Goal: Information Seeking & Learning: Check status

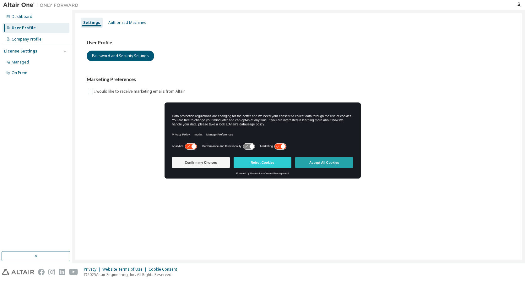
click at [327, 161] on button "Accept All Cookies" at bounding box center [324, 162] width 58 height 11
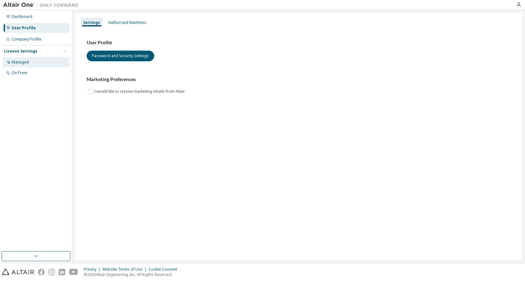
click at [23, 62] on div "Managed" at bounding box center [20, 62] width 17 height 5
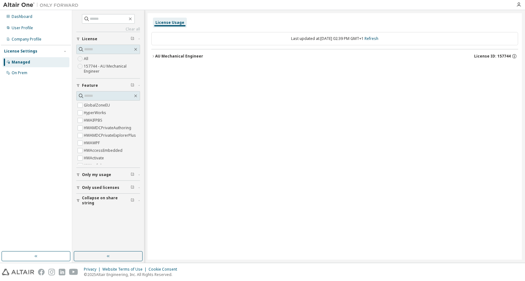
click at [23, 64] on div "Managed" at bounding box center [21, 62] width 19 height 5
click at [86, 114] on label "HyperWorks" at bounding box center [96, 113] width 24 height 8
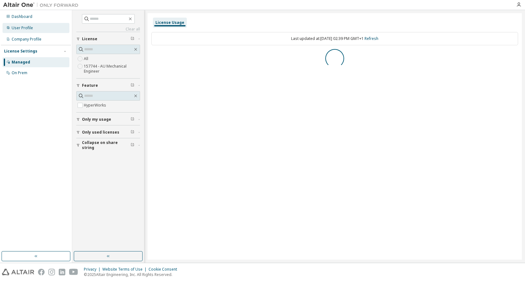
click at [30, 30] on div "User Profile" at bounding box center [22, 27] width 21 height 5
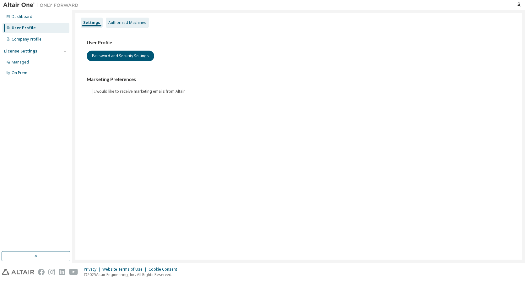
click at [117, 23] on div "Authorized Machines" at bounding box center [127, 22] width 38 height 5
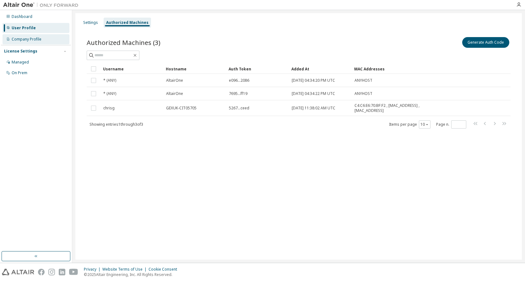
click at [42, 37] on div "Company Profile" at bounding box center [36, 39] width 67 height 10
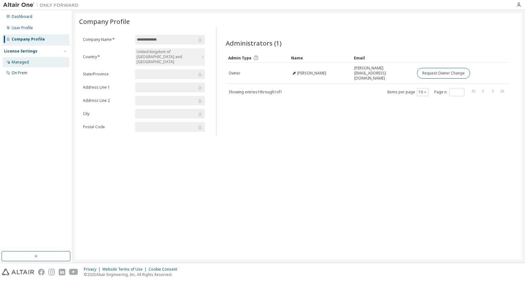
click at [23, 60] on div "Managed" at bounding box center [20, 62] width 17 height 5
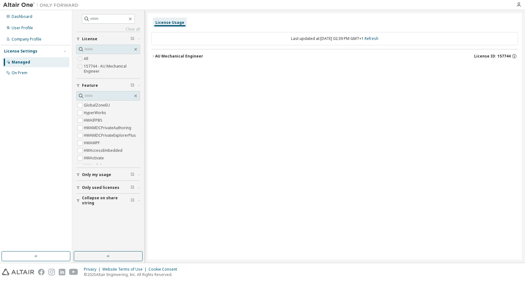
click at [484, 56] on span "License ID: 157744" at bounding box center [493, 56] width 36 height 5
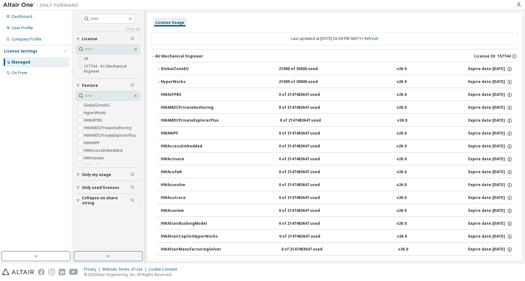
click at [177, 83] on div "HyperWorks" at bounding box center [189, 82] width 57 height 6
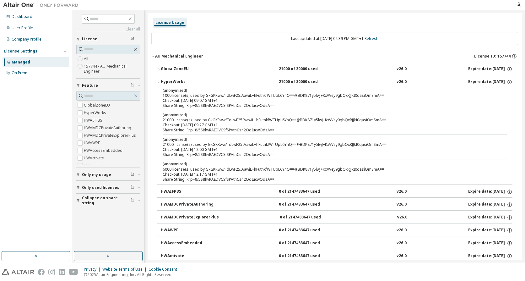
click at [176, 82] on div "HyperWorks" at bounding box center [189, 82] width 57 height 6
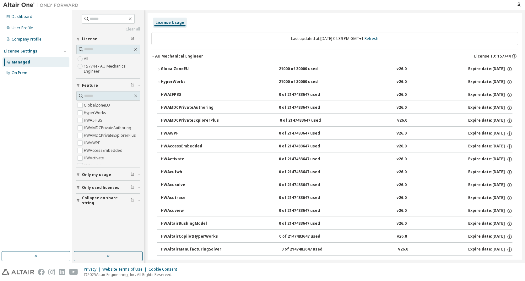
click at [173, 71] on div "GlobalZoneEU" at bounding box center [189, 69] width 57 height 6
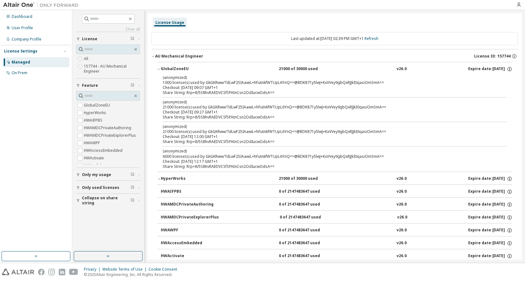
click at [174, 69] on div "GlobalZoneEU" at bounding box center [189, 69] width 57 height 6
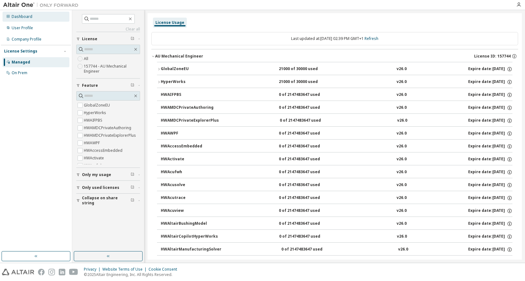
click at [25, 17] on div "Dashboard" at bounding box center [22, 16] width 21 height 5
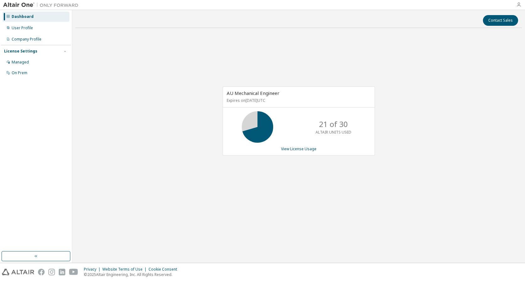
click at [519, 6] on icon "button" at bounding box center [519, 4] width 5 height 5
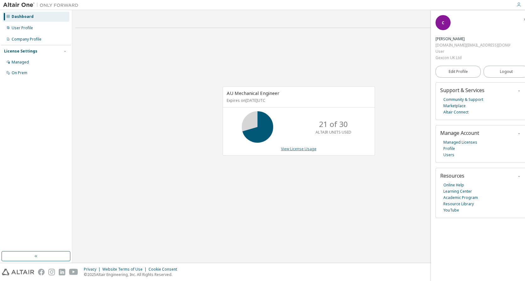
click at [296, 151] on link "View License Usage" at bounding box center [299, 148] width 36 height 5
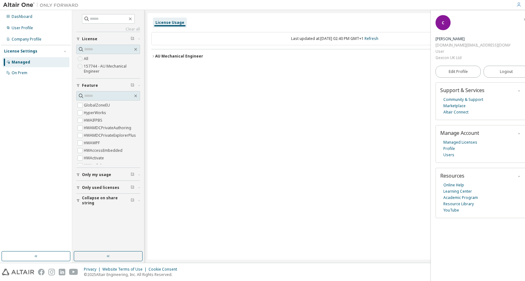
click at [154, 56] on icon "button" at bounding box center [153, 56] width 4 height 4
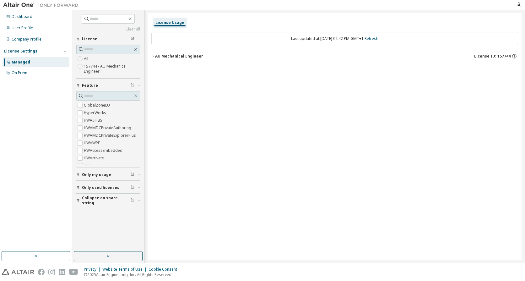
click at [160, 52] on button "AU Mechanical Engineer License ID: 157744" at bounding box center [334, 56] width 367 height 14
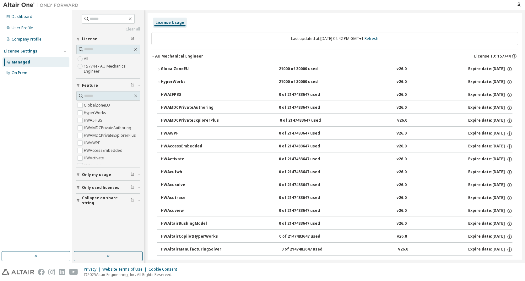
click at [163, 55] on div "AU Mechanical Engineer" at bounding box center [179, 56] width 48 height 5
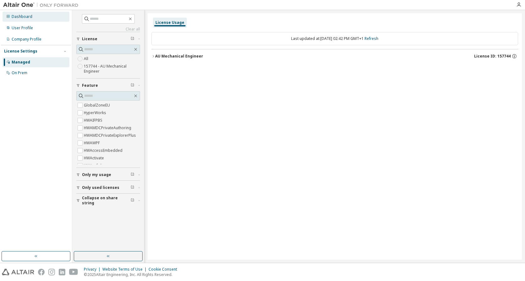
click at [26, 18] on div "Dashboard" at bounding box center [22, 16] width 21 height 5
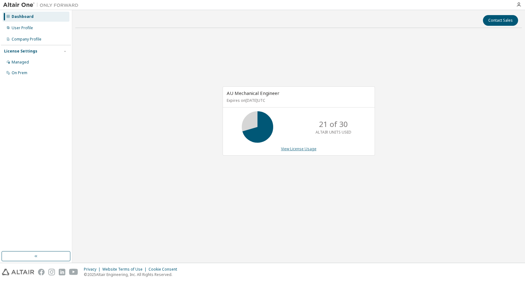
click at [291, 149] on link "View License Usage" at bounding box center [299, 148] width 36 height 5
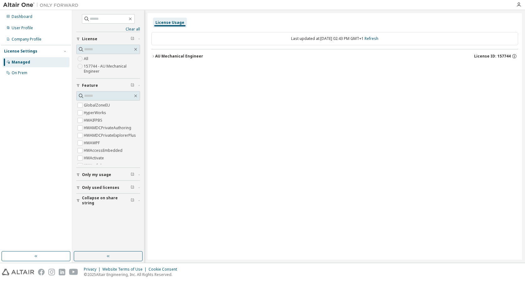
click at [82, 187] on button "Only used licenses" at bounding box center [108, 188] width 64 height 14
click at [87, 188] on span "Only used licenses" at bounding box center [100, 187] width 37 height 5
click at [24, 75] on div "On Prem" at bounding box center [20, 72] width 16 height 5
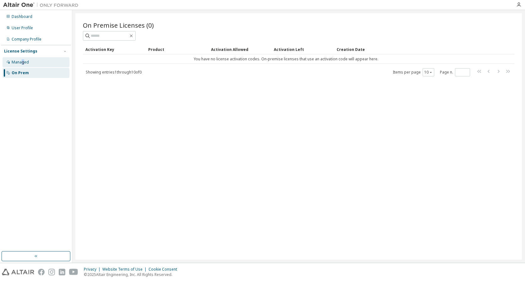
click at [23, 64] on div "Managed" at bounding box center [20, 62] width 17 height 5
